Goal: Task Accomplishment & Management: Use online tool/utility

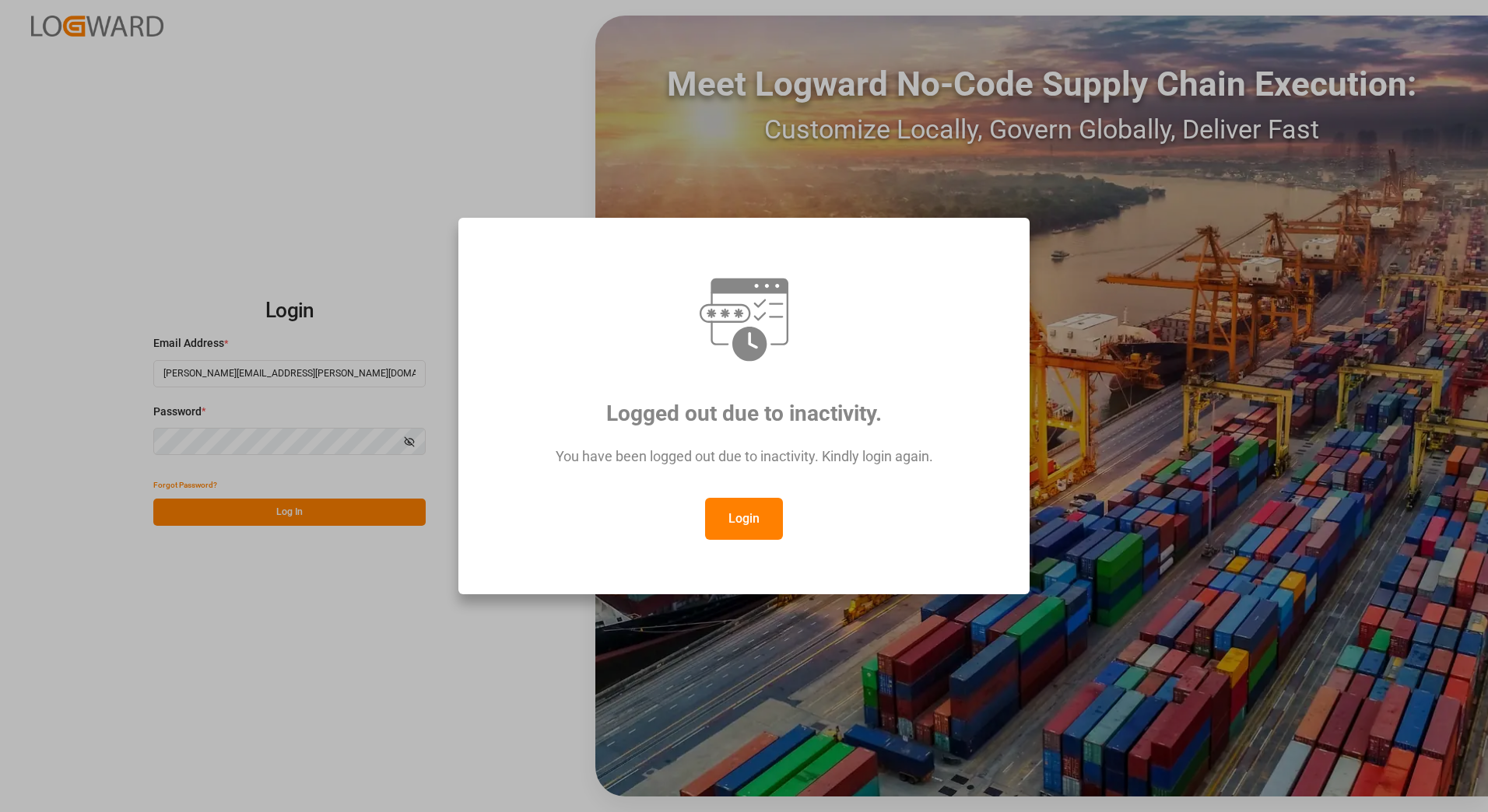
click at [746, 511] on button "Login" at bounding box center [744, 519] width 78 height 42
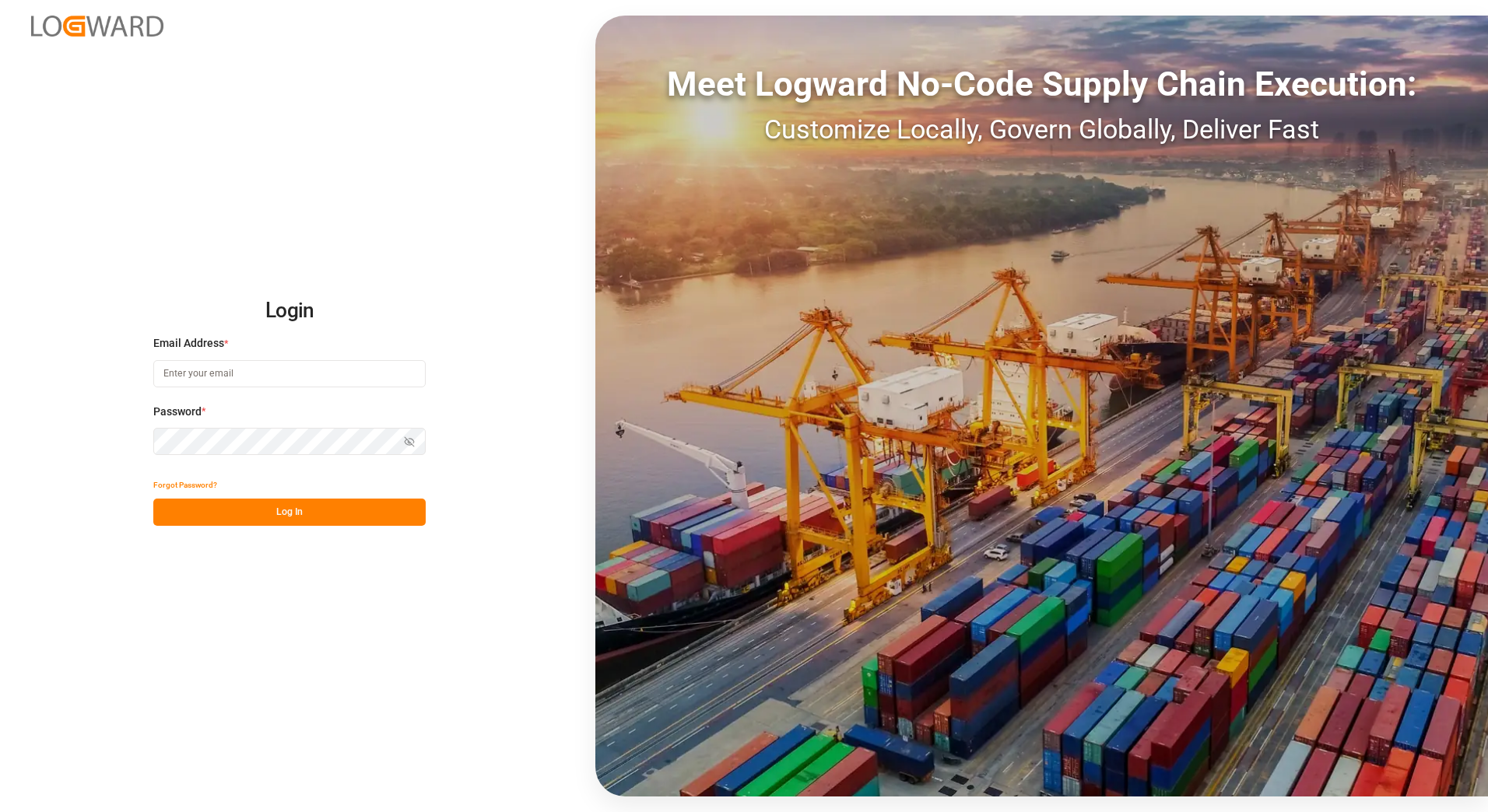
type input "[PERSON_NAME][EMAIL_ADDRESS][PERSON_NAME][DOMAIN_NAME]"
click at [264, 510] on button "Log In" at bounding box center [289, 512] width 272 height 28
